Goal: Task Accomplishment & Management: Manage account settings

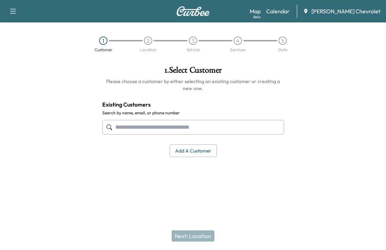
click at [291, 16] on div "Map Beta Calendar [PERSON_NAME] Chevrolet" at bounding box center [315, 11] width 131 height 13
click at [290, 13] on link "Calendar" at bounding box center [278, 11] width 23 height 8
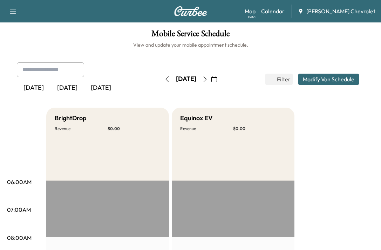
click at [208, 79] on icon "button" at bounding box center [205, 79] width 6 height 6
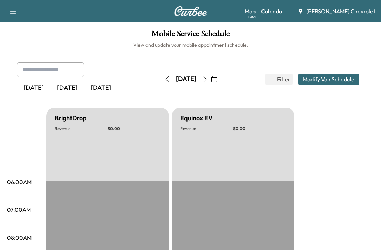
click at [208, 79] on icon "button" at bounding box center [205, 79] width 6 height 6
click at [208, 80] on icon "button" at bounding box center [205, 79] width 6 height 6
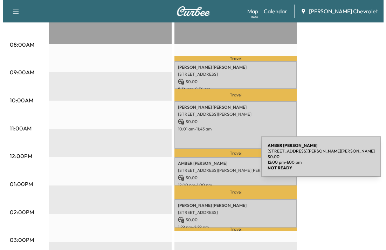
scroll to position [210, 0]
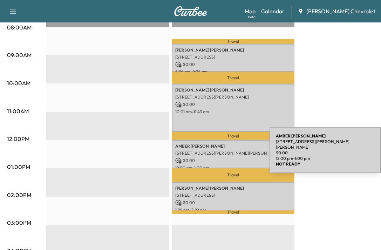
click at [217, 151] on p "[STREET_ADDRESS][PERSON_NAME][PERSON_NAME]" at bounding box center [233, 153] width 116 height 6
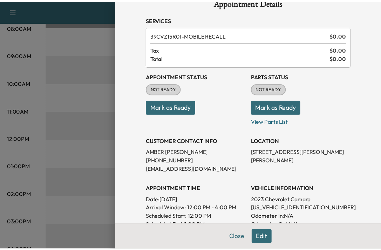
scroll to position [0, 0]
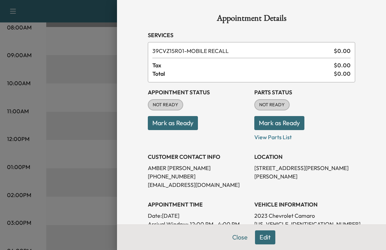
click at [234, 238] on button "Close" at bounding box center [240, 237] width 25 height 14
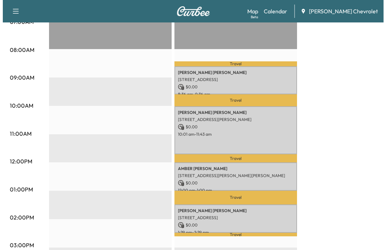
scroll to position [175, 0]
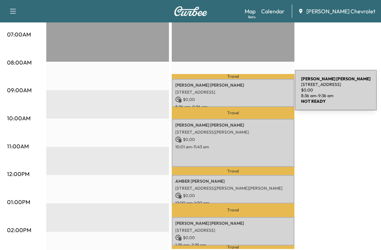
click at [242, 95] on div "[PERSON_NAME] [STREET_ADDRESS] $ 0.00 8:36 am - 9:36 am" at bounding box center [233, 93] width 123 height 28
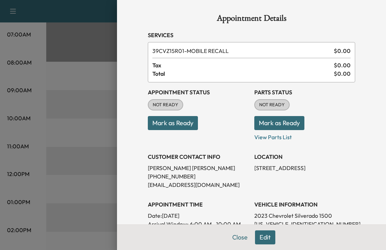
click at [172, 175] on p "[PHONE_NUMBER]" at bounding box center [198, 176] width 101 height 8
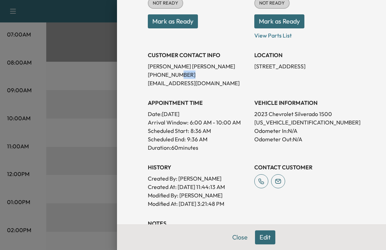
scroll to position [105, 0]
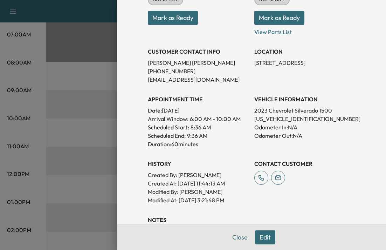
click at [291, 118] on p "[US_VEHICLE_IDENTIFICATION_NUMBER]" at bounding box center [305, 119] width 101 height 8
copy p "[US_VEHICLE_IDENTIFICATION_NUMBER]"
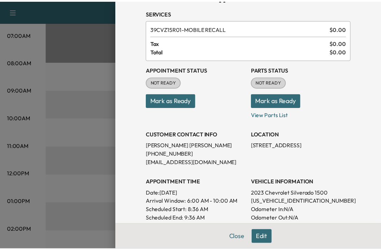
scroll to position [35, 0]
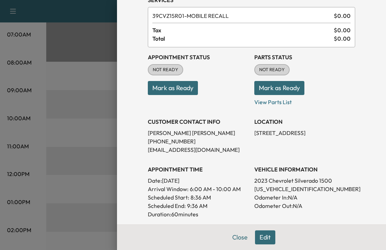
click at [164, 90] on button "Mark as Ready" at bounding box center [173, 88] width 50 height 14
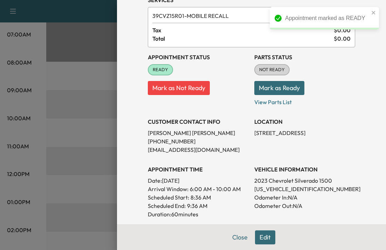
click at [47, 155] on div at bounding box center [193, 125] width 386 height 250
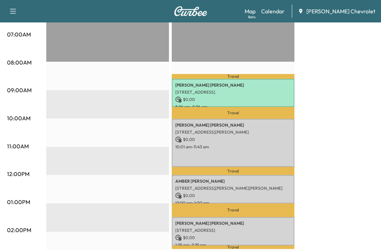
click at [10, 116] on p "10:00AM" at bounding box center [18, 118] width 23 height 8
click at [370, 61] on div "BrightDrop Revenue $ 0.00 EST Start Equinox EV Revenue $ 0.00 Work Time 282 min…" at bounding box center [210, 195] width 328 height 526
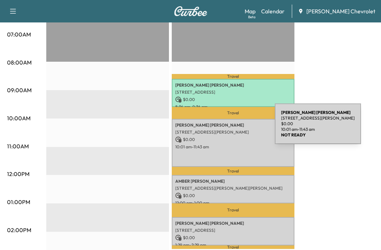
click at [222, 129] on p "[STREET_ADDRESS][PERSON_NAME]" at bounding box center [233, 132] width 116 height 6
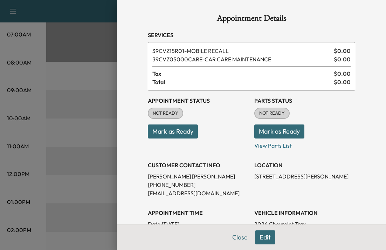
click at [172, 132] on button "Mark as Ready" at bounding box center [173, 131] width 50 height 14
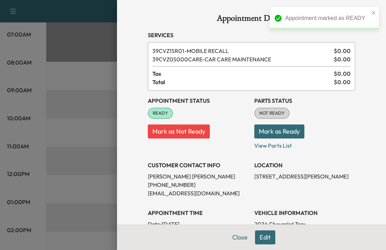
click at [287, 132] on button "Mark as Ready" at bounding box center [280, 131] width 50 height 14
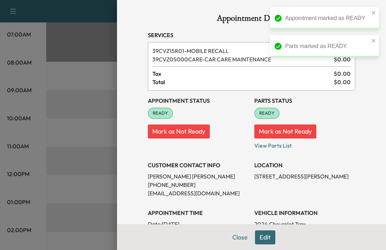
click at [72, 128] on div at bounding box center [193, 125] width 386 height 250
